Goal: Task Accomplishment & Management: Complete application form

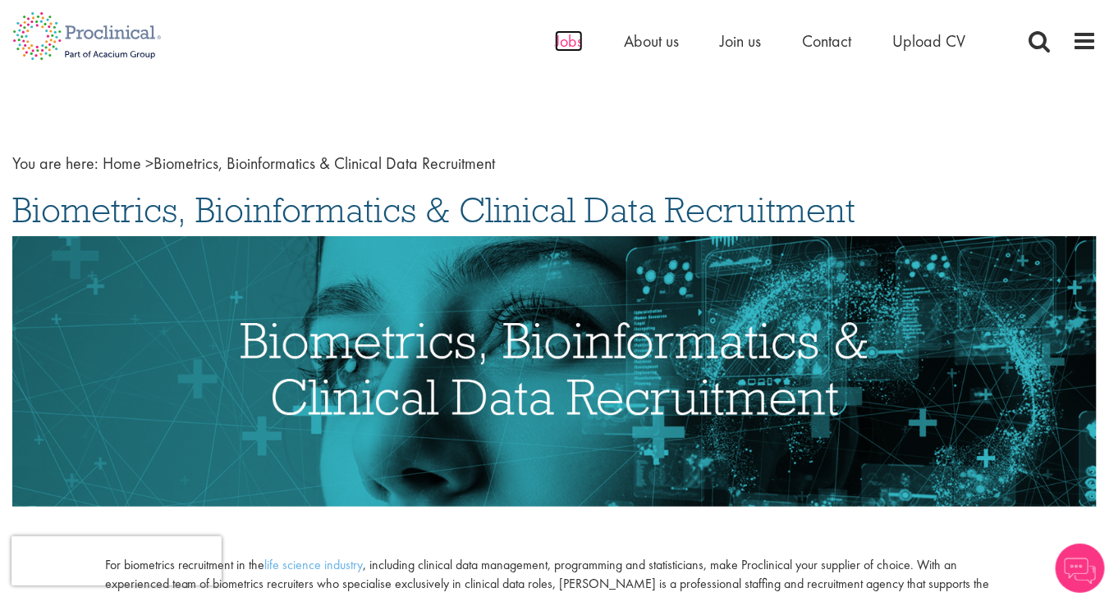
click at [565, 43] on span "Jobs" at bounding box center [569, 40] width 28 height 21
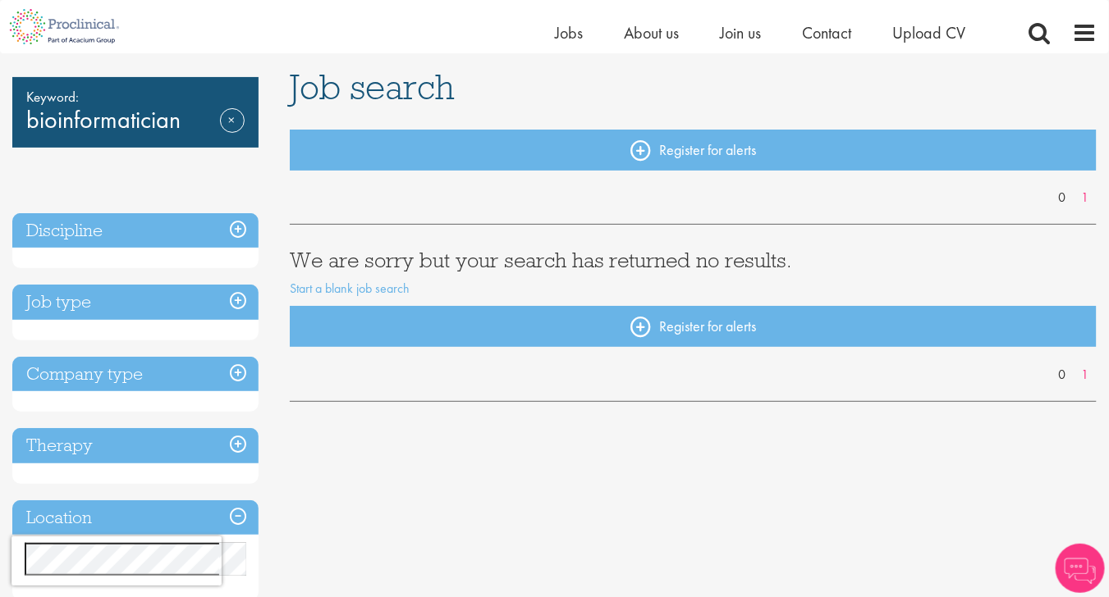
scroll to position [106, 0]
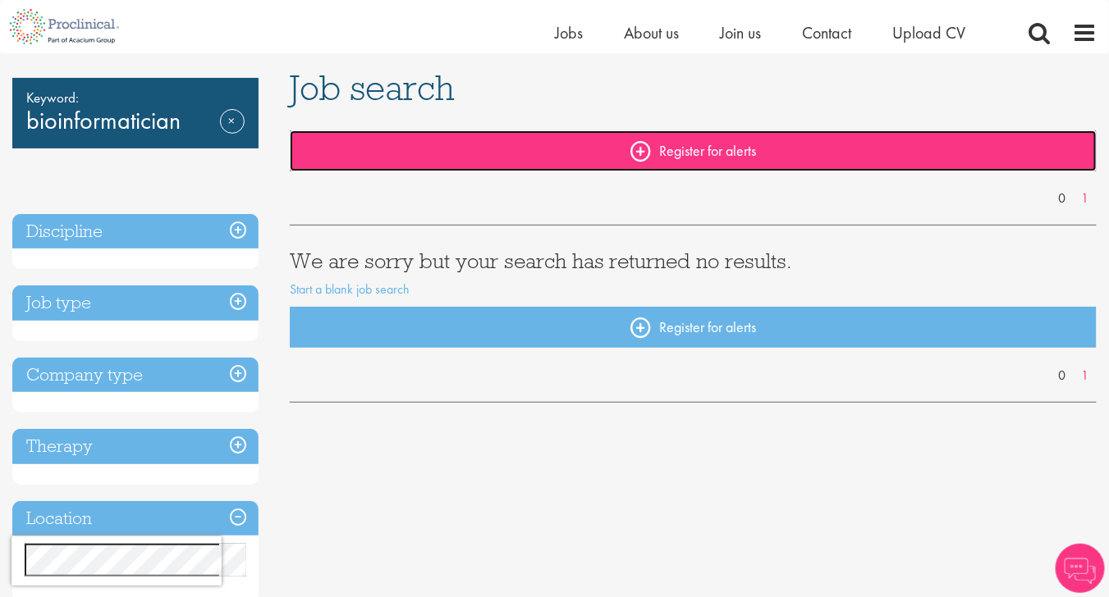
click at [434, 150] on link "Register for alerts" at bounding box center [693, 150] width 807 height 41
